Goal: Task Accomplishment & Management: Manage account settings

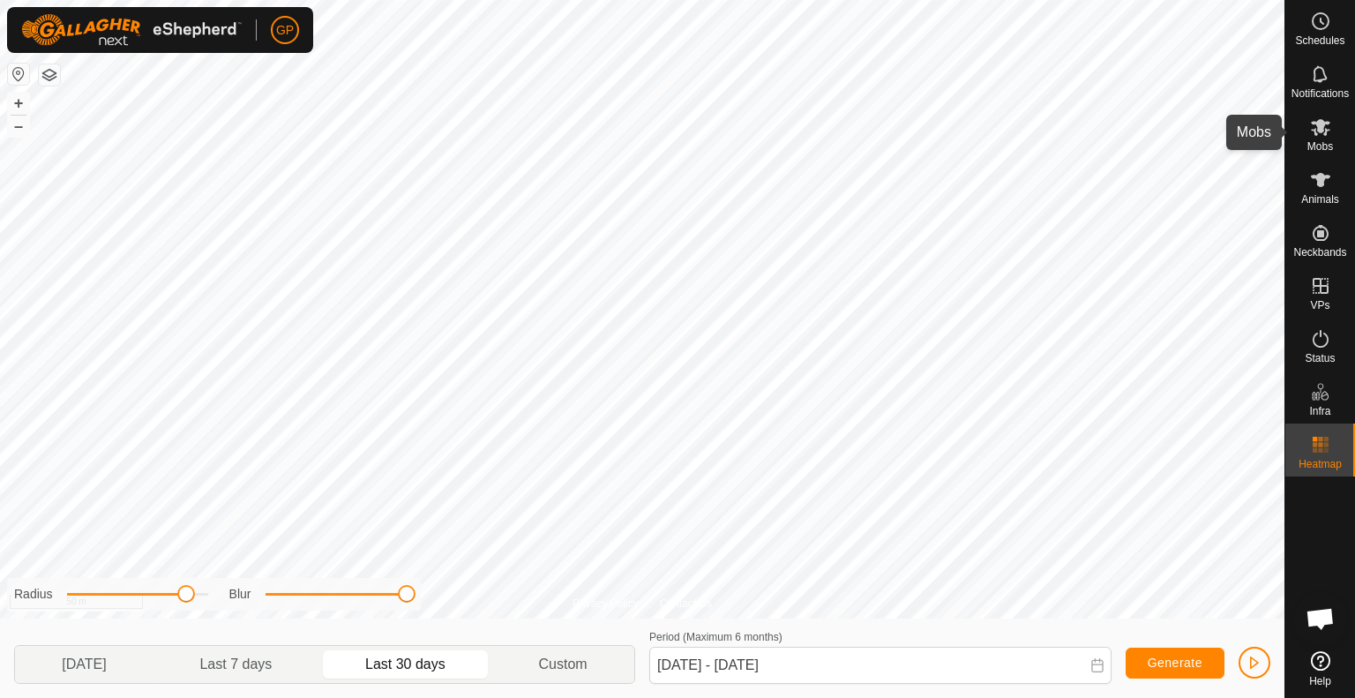
click at [1341, 129] on div "Mobs" at bounding box center [1321, 132] width 70 height 53
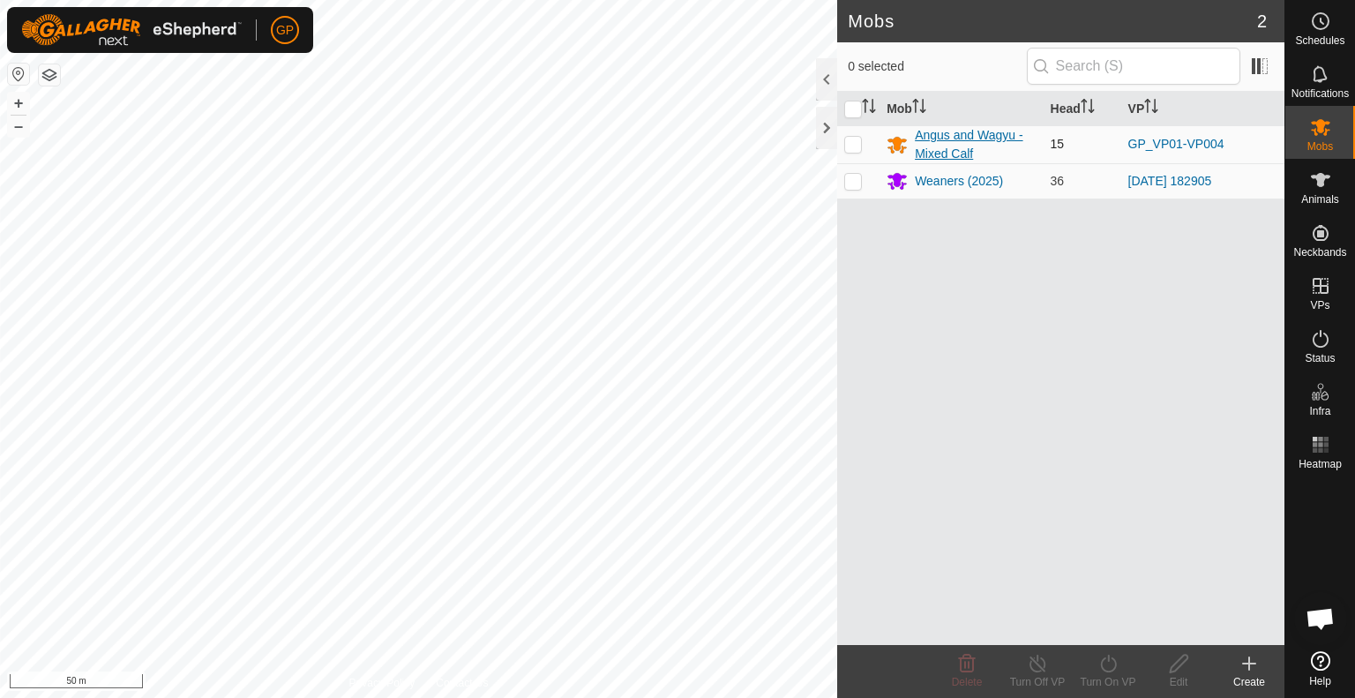
click at [948, 140] on div "Angus and Wagyu - Mixed Calf" at bounding box center [975, 144] width 121 height 37
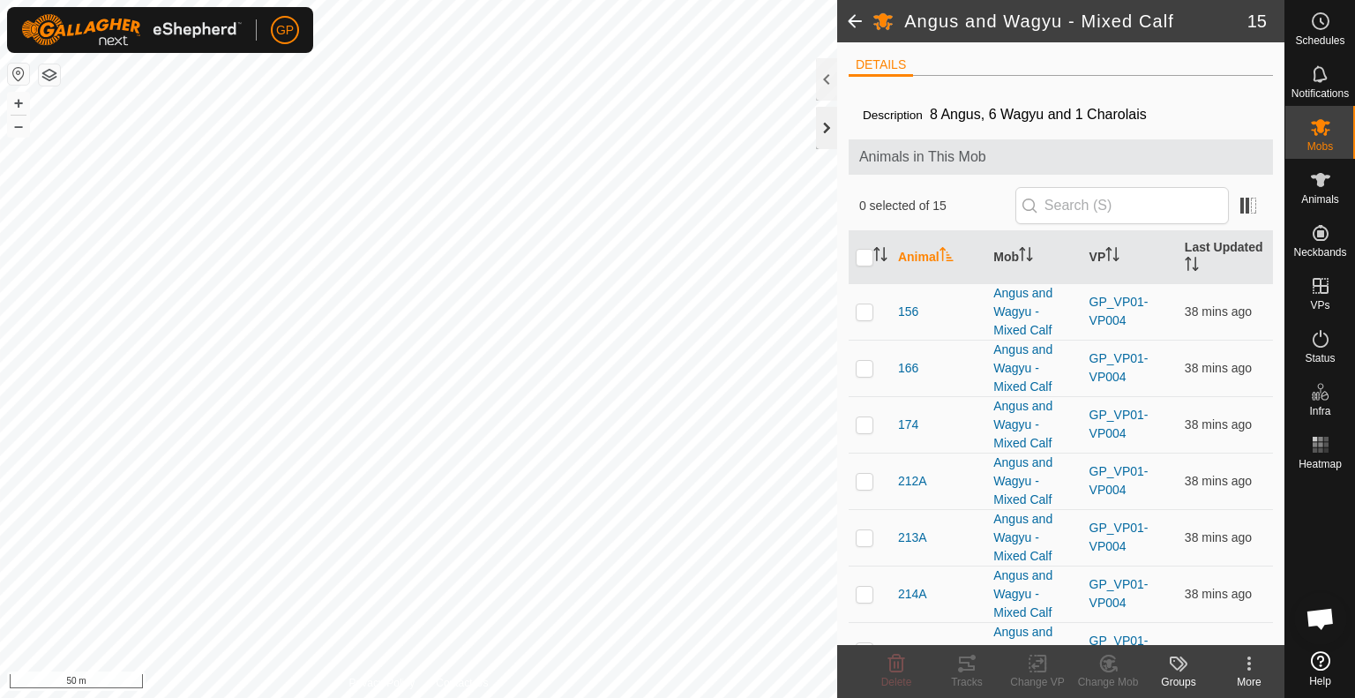
click at [829, 126] on div at bounding box center [826, 128] width 21 height 42
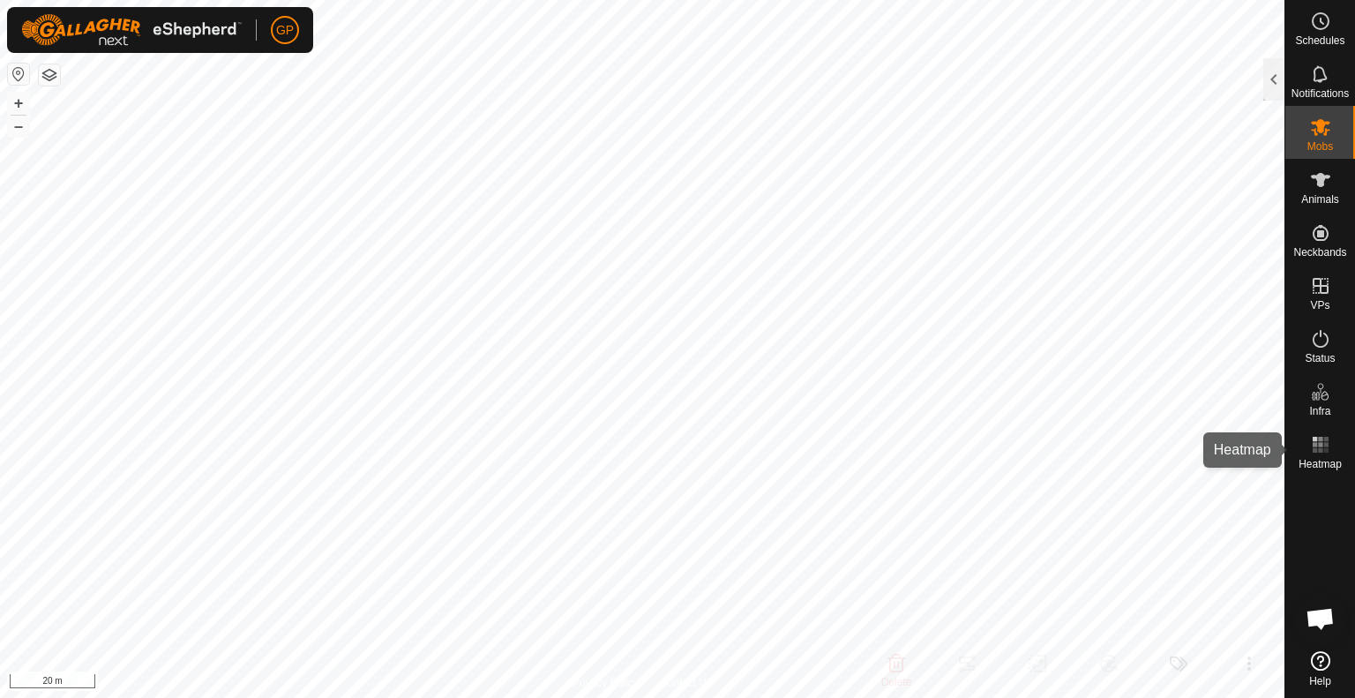
drag, startPoint x: 1326, startPoint y: 439, endPoint x: 1312, endPoint y: 446, distance: 15.8
click at [1326, 439] on rect at bounding box center [1326, 439] width 4 height 4
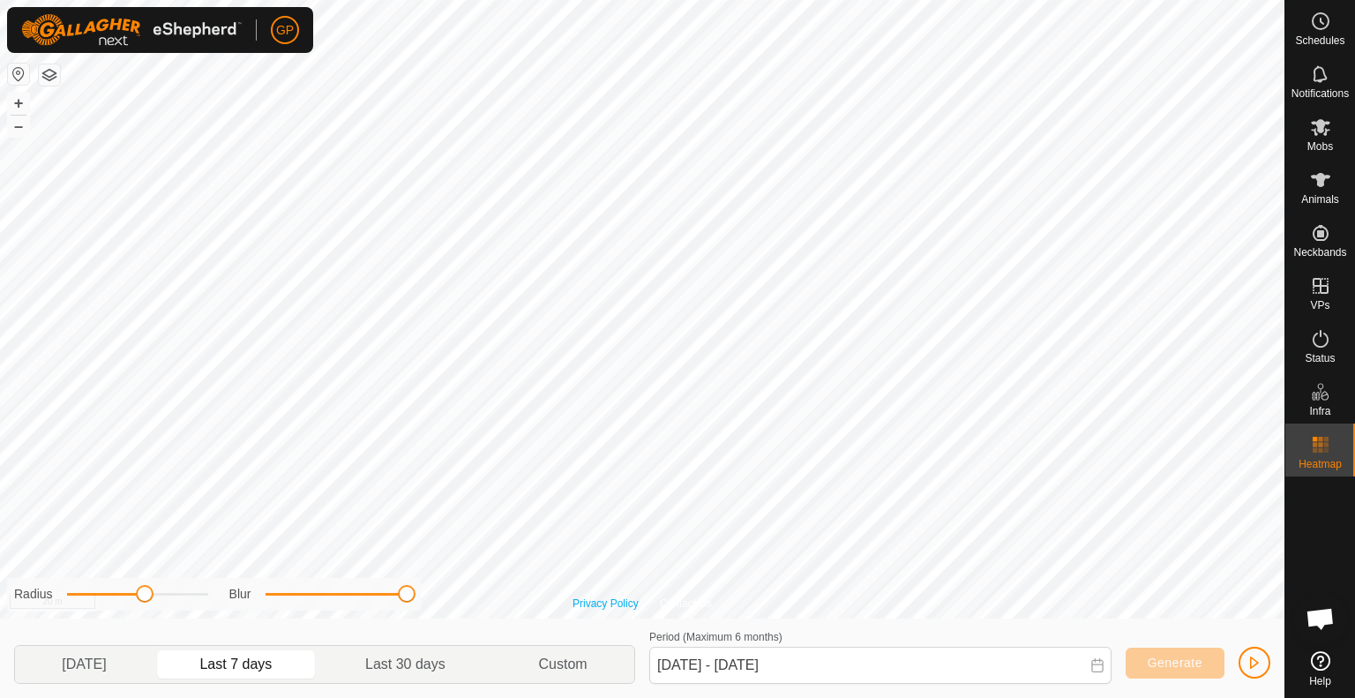
drag, startPoint x: 273, startPoint y: 595, endPoint x: 610, endPoint y: 606, distance: 337.3
click at [610, 606] on div "Privacy Policy Contact Us 1478P 4199856387 Weaners (2025) 2025-08-25 182905 + –…" at bounding box center [642, 349] width 1285 height 698
click at [465, 601] on div "Privacy Policy Contact Us 1478P 4199856387 Weaners (2025) 2025-08-25 182905 + –…" at bounding box center [642, 349] width 1285 height 698
drag, startPoint x: 139, startPoint y: 592, endPoint x: 257, endPoint y: 580, distance: 118.9
click at [257, 580] on div "Radius Blur" at bounding box center [214, 594] width 414 height 33
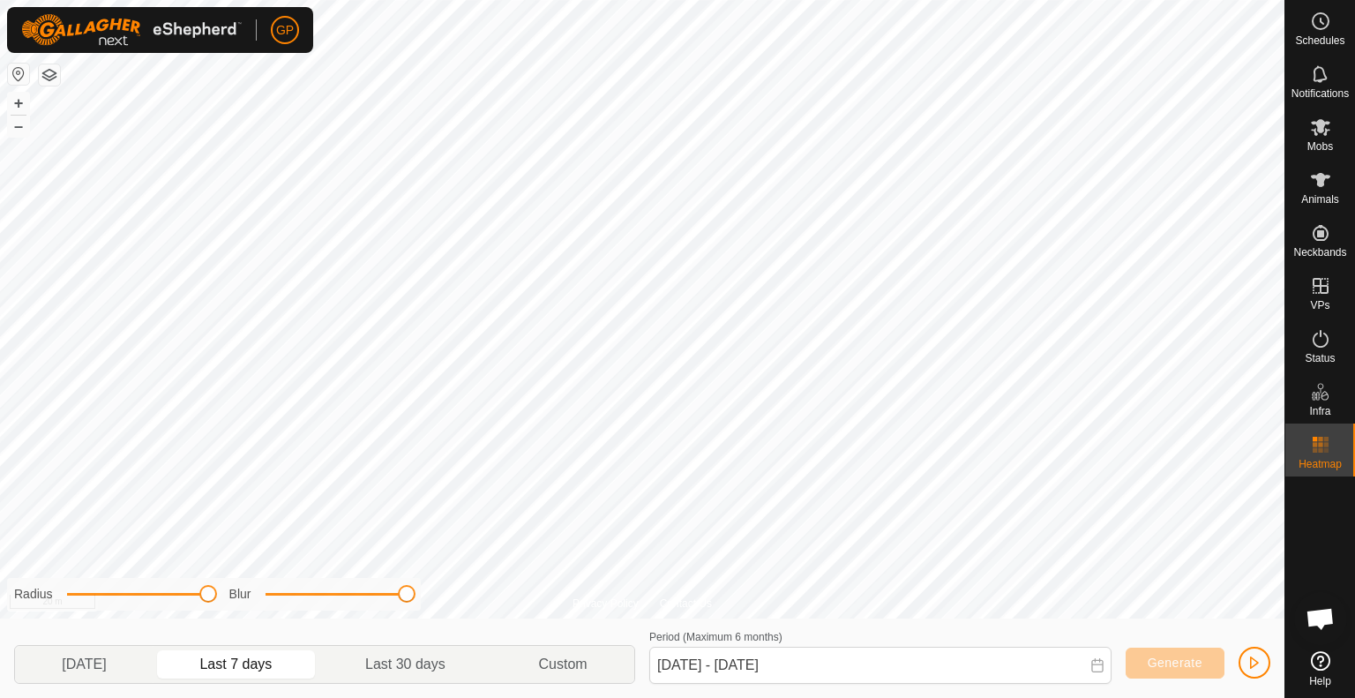
click at [257, 580] on div "Radius Blur" at bounding box center [214, 594] width 414 height 33
drag, startPoint x: 209, startPoint y: 594, endPoint x: 267, endPoint y: 593, distance: 58.2
click at [267, 593] on div "Radius Blur" at bounding box center [214, 594] width 414 height 33
click at [1306, 86] on es-notification-svg-icon at bounding box center [1321, 74] width 32 height 28
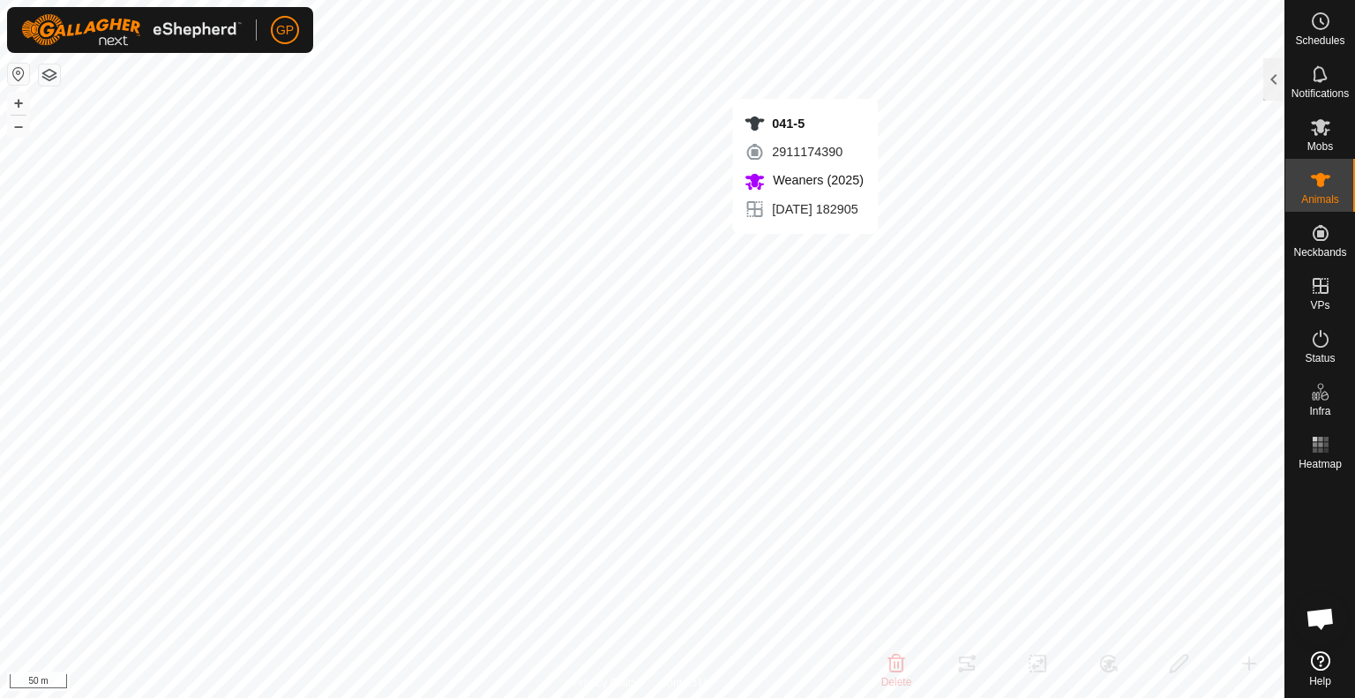
checkbox input "false"
checkbox input "true"
click at [1272, 86] on div at bounding box center [1274, 79] width 21 height 42
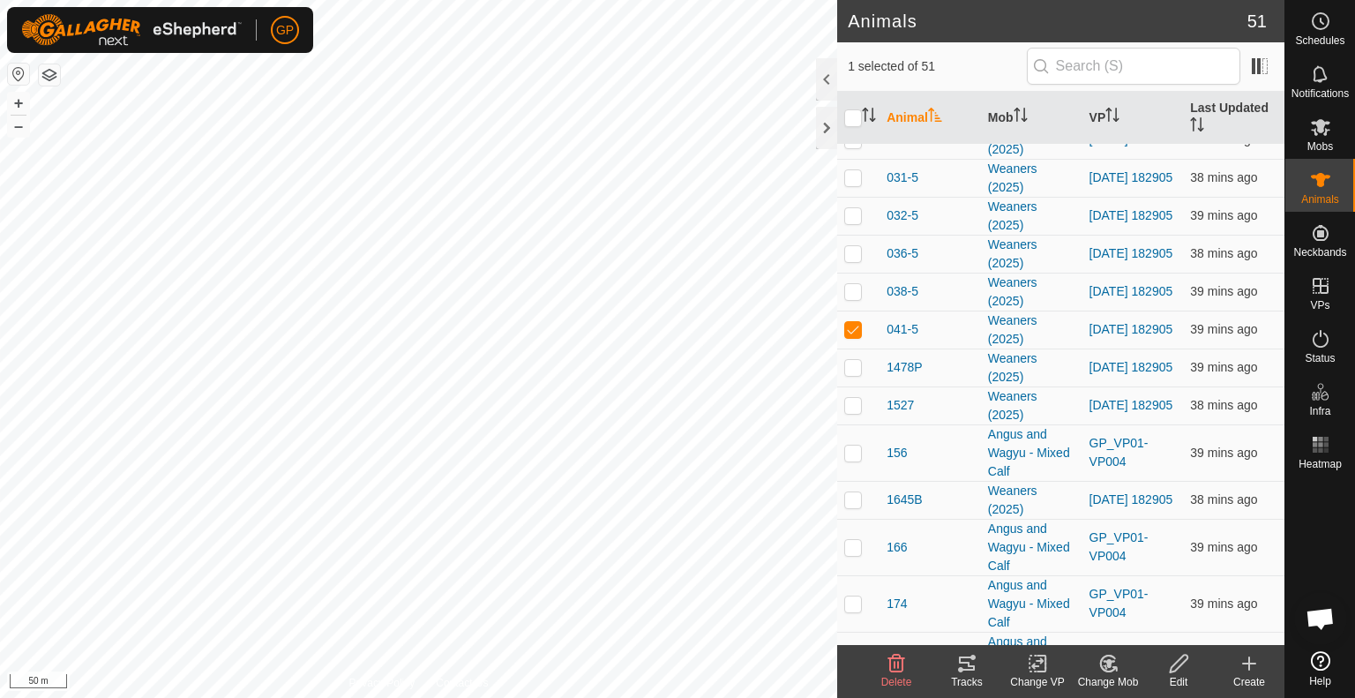
scroll to position [820, 0]
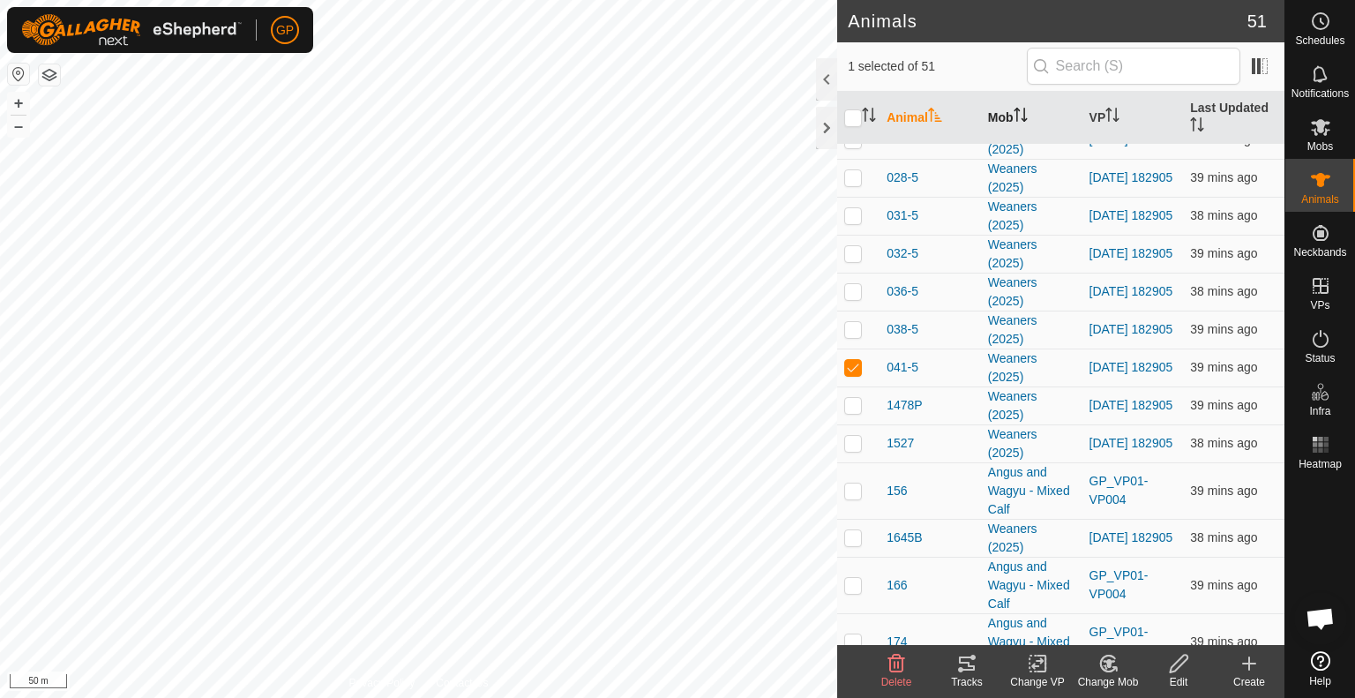
click at [1019, 118] on icon "Activate to sort" at bounding box center [1021, 115] width 14 height 14
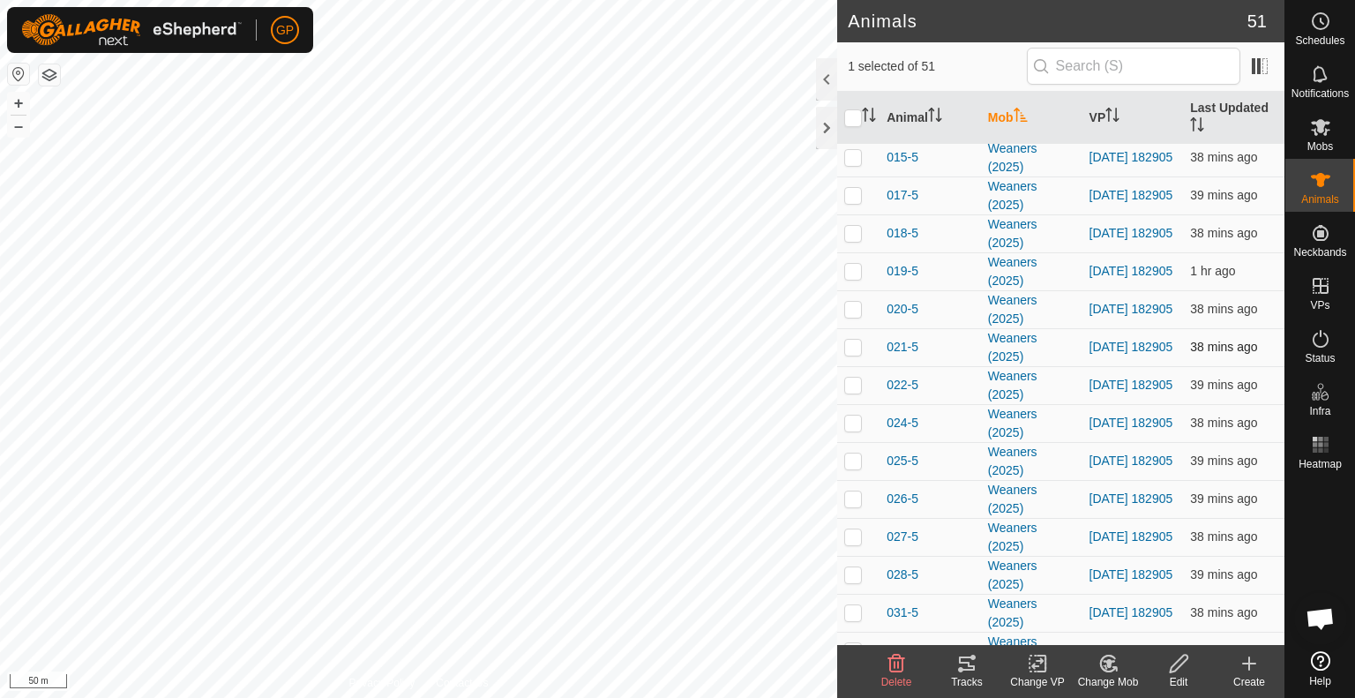
scroll to position [1261, 0]
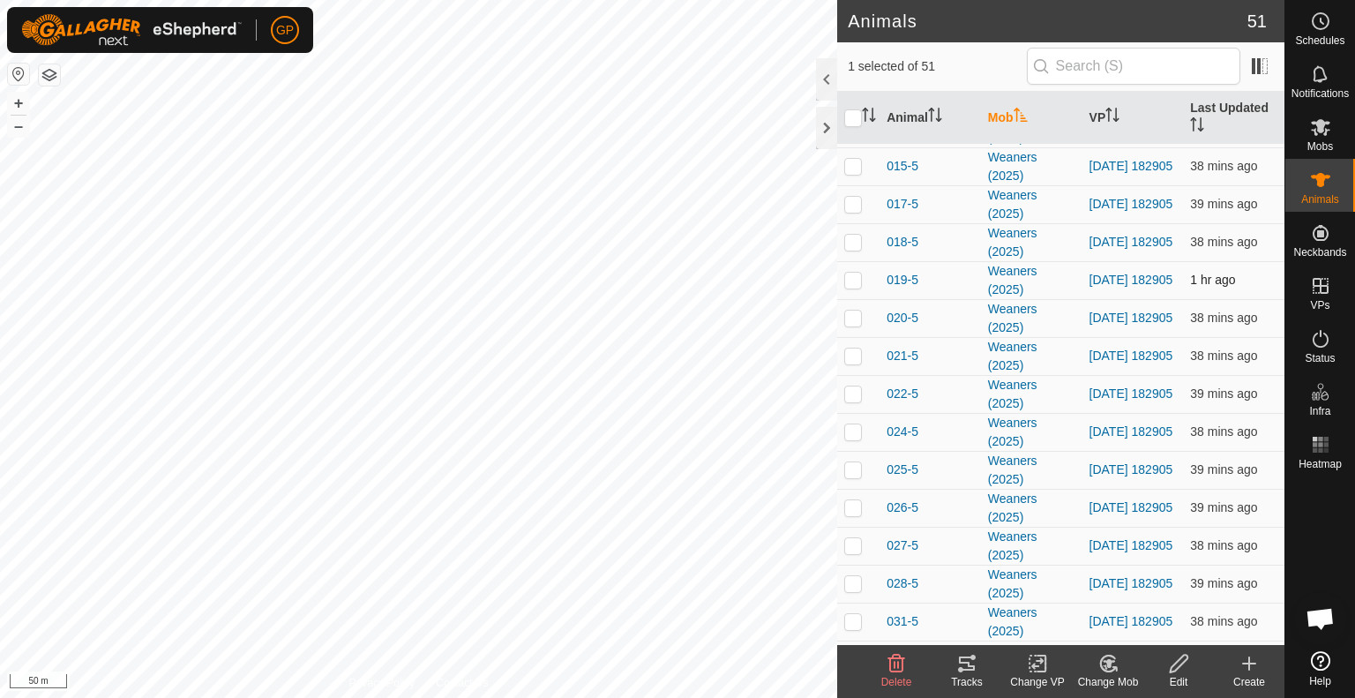
click at [856, 275] on p-checkbox at bounding box center [853, 280] width 18 height 14
click at [851, 273] on p-checkbox at bounding box center [853, 280] width 18 height 14
checkbox input "true"
click at [829, 136] on div at bounding box center [826, 128] width 21 height 42
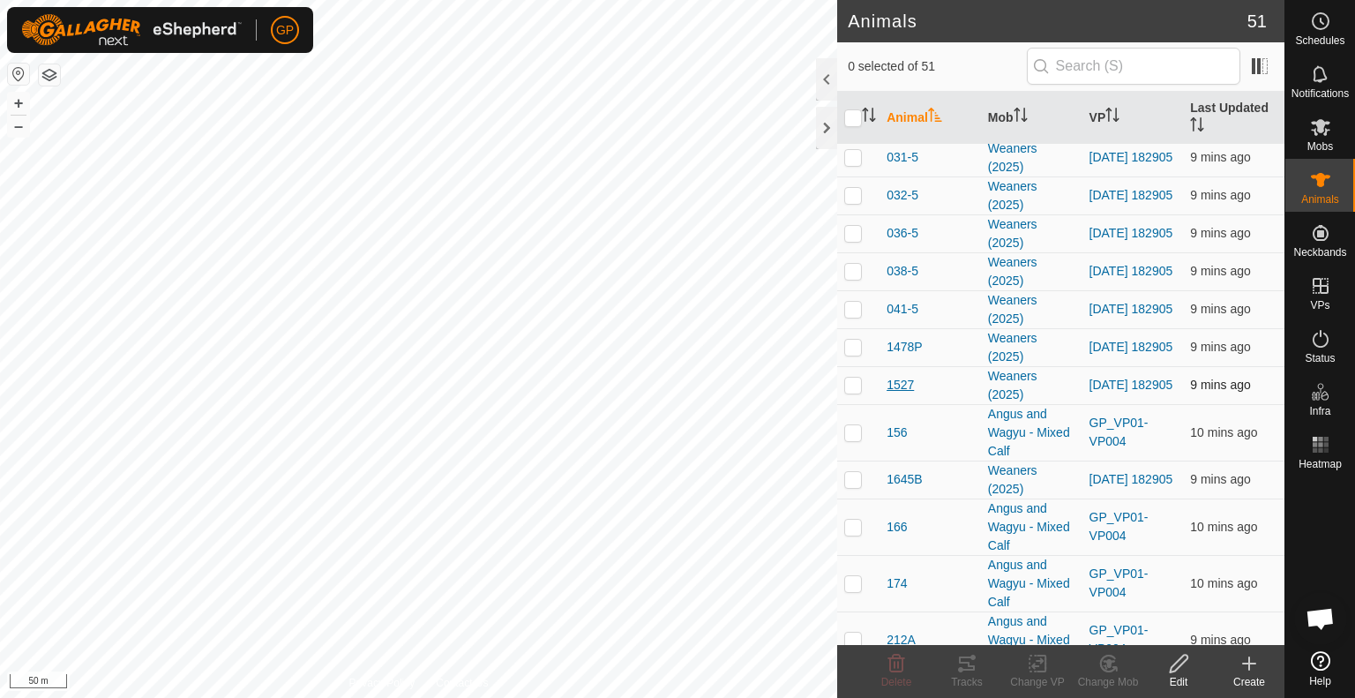
scroll to position [882, 0]
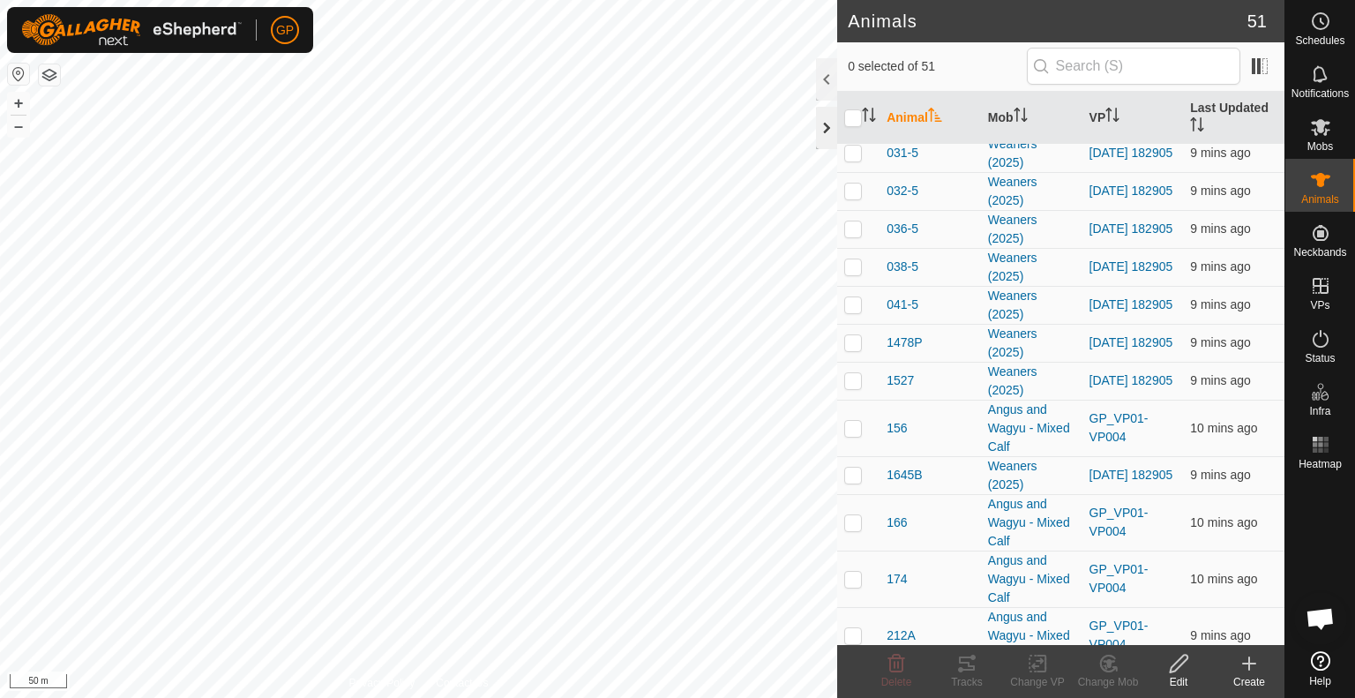
click at [829, 130] on div at bounding box center [826, 128] width 21 height 42
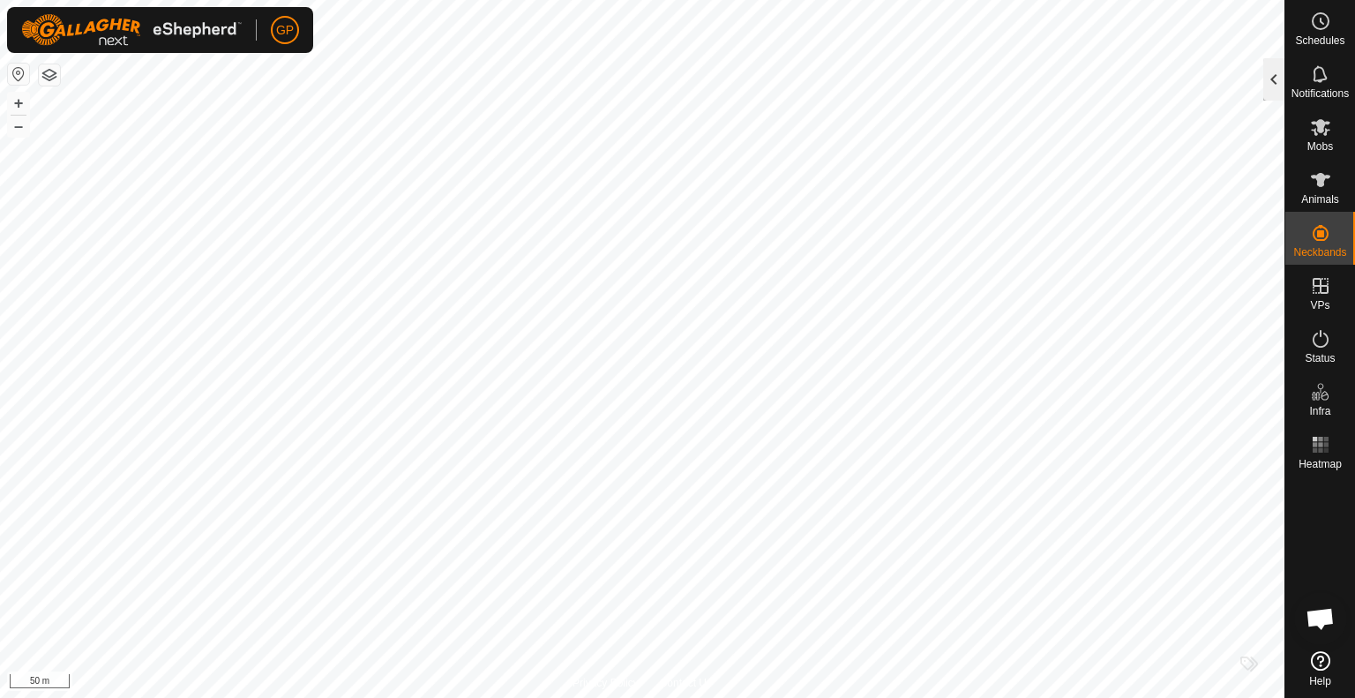
click at [1264, 93] on div at bounding box center [1274, 79] width 21 height 42
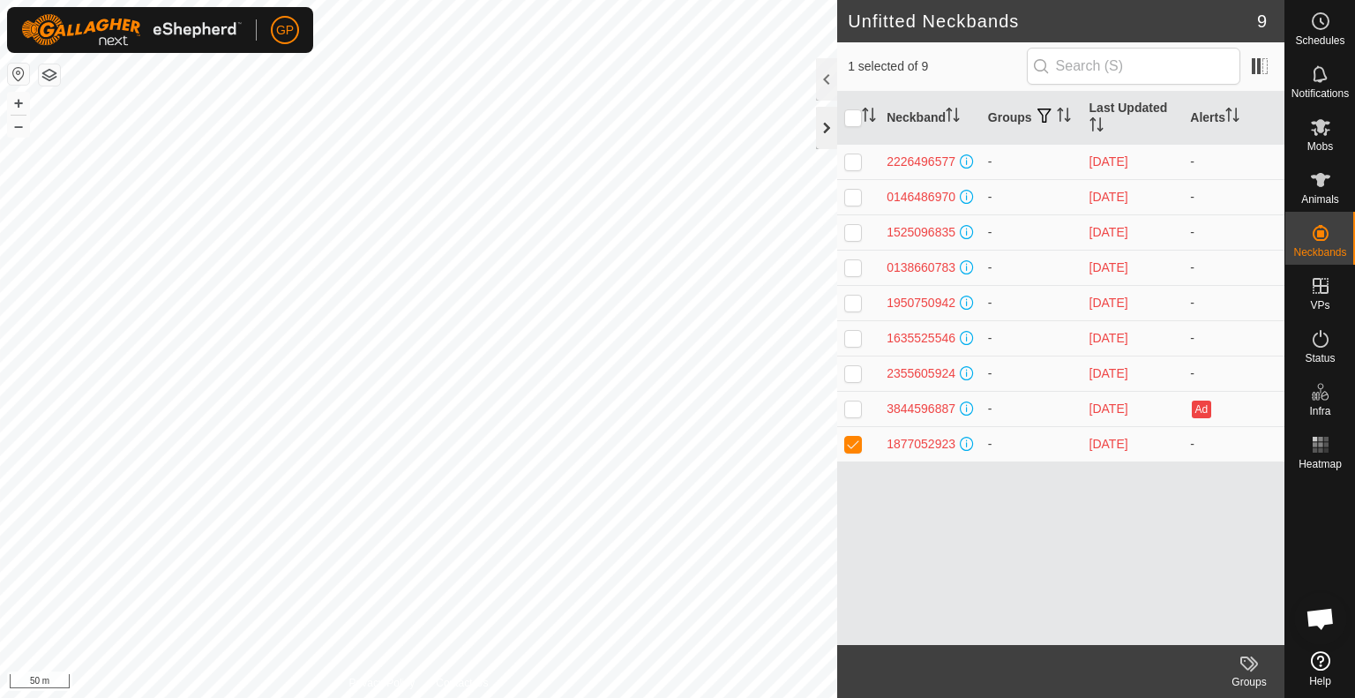
click at [830, 124] on div at bounding box center [826, 128] width 21 height 42
